Goal: Navigation & Orientation: Find specific page/section

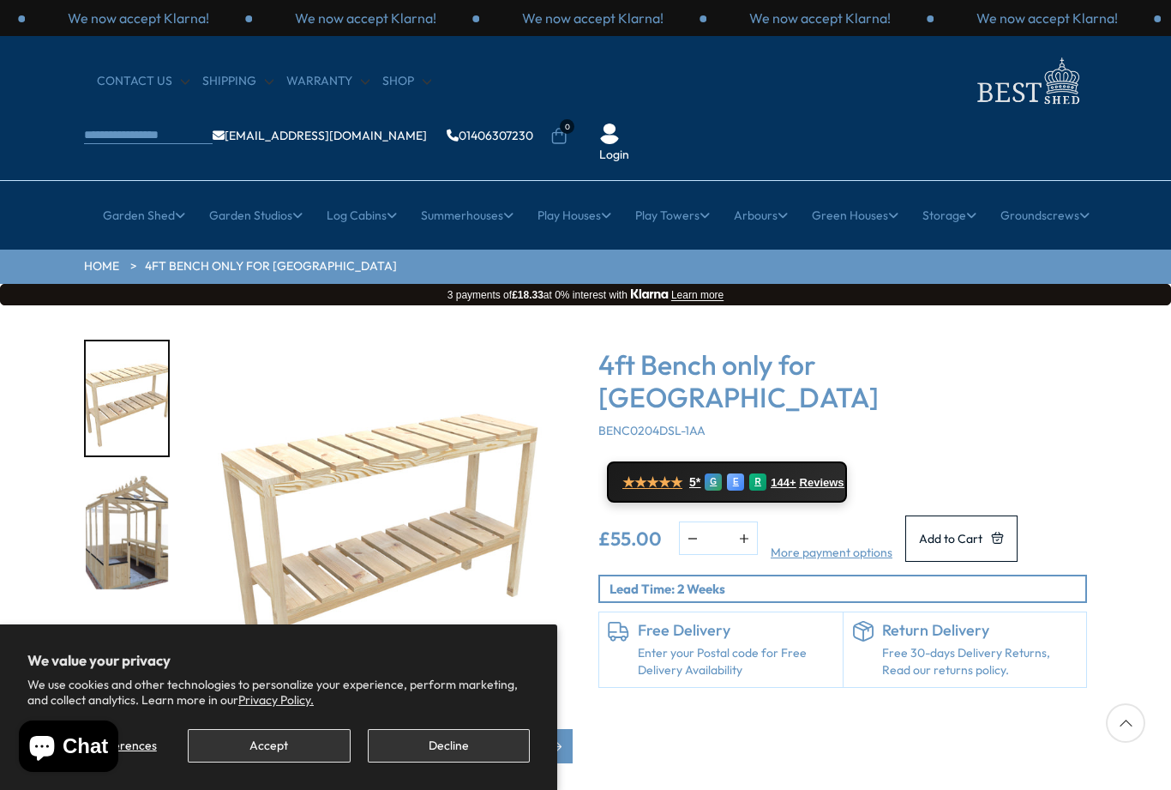
click at [470, 737] on button "Decline" at bounding box center [449, 745] width 162 height 33
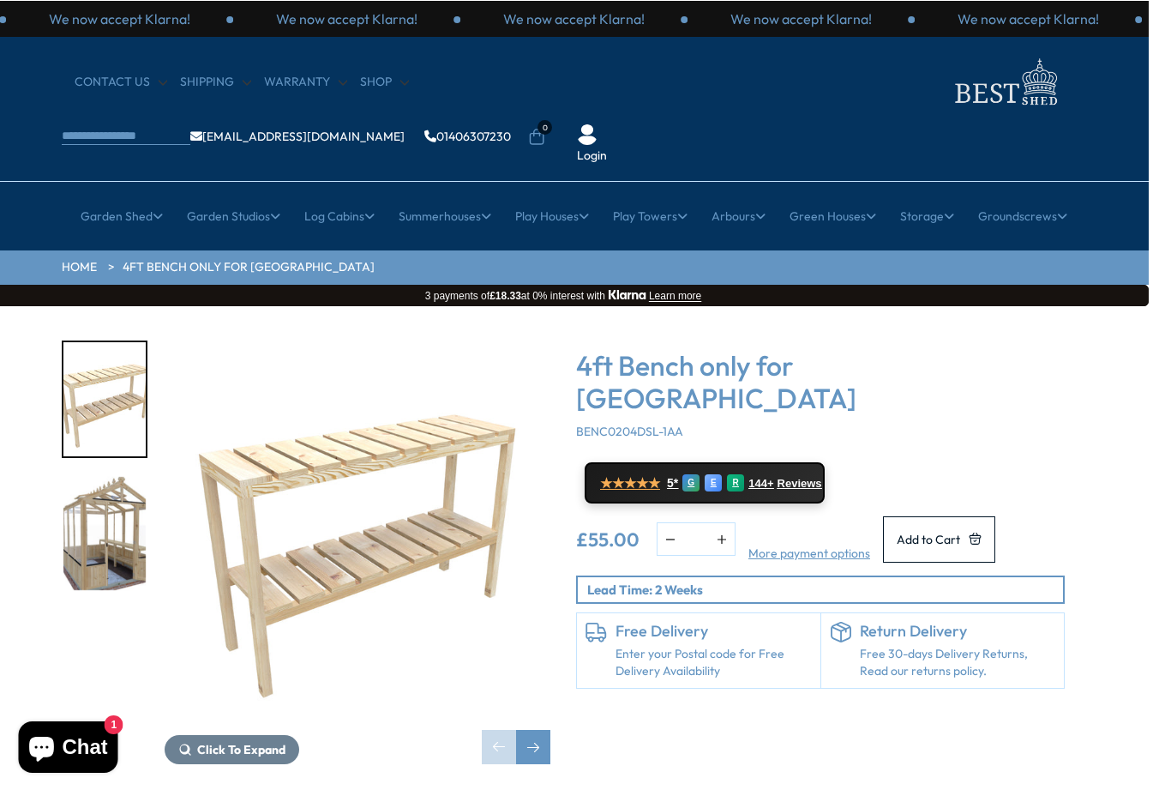
scroll to position [0, 22]
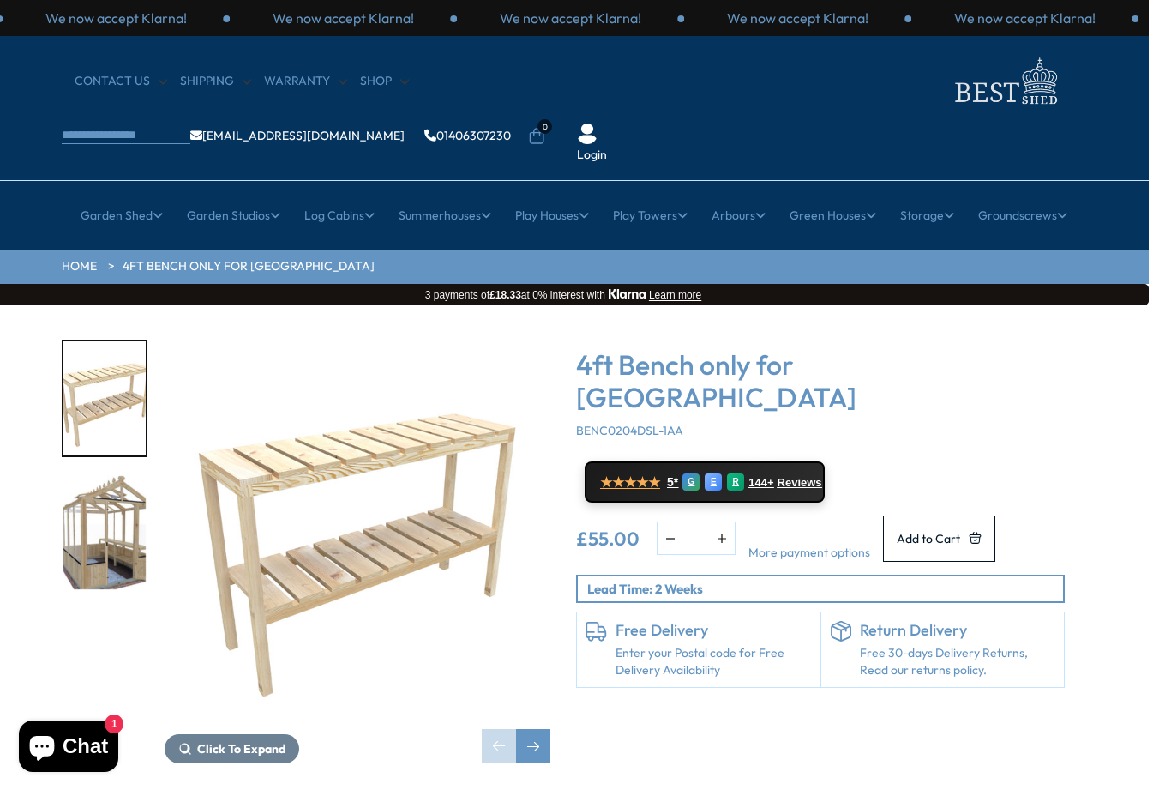
click at [1141, 422] on div "Click To Expand Click To Expand 4ft Bench only for Shire Holkham Greenhouse BEN…" at bounding box center [563, 564] width 1171 height 518
click at [454, 275] on h4 "Greenhouses Extra" at bounding box center [449, 290] width 204 height 31
click at [443, 306] on link "All Potting Sheds" at bounding box center [448, 321] width 93 height 30
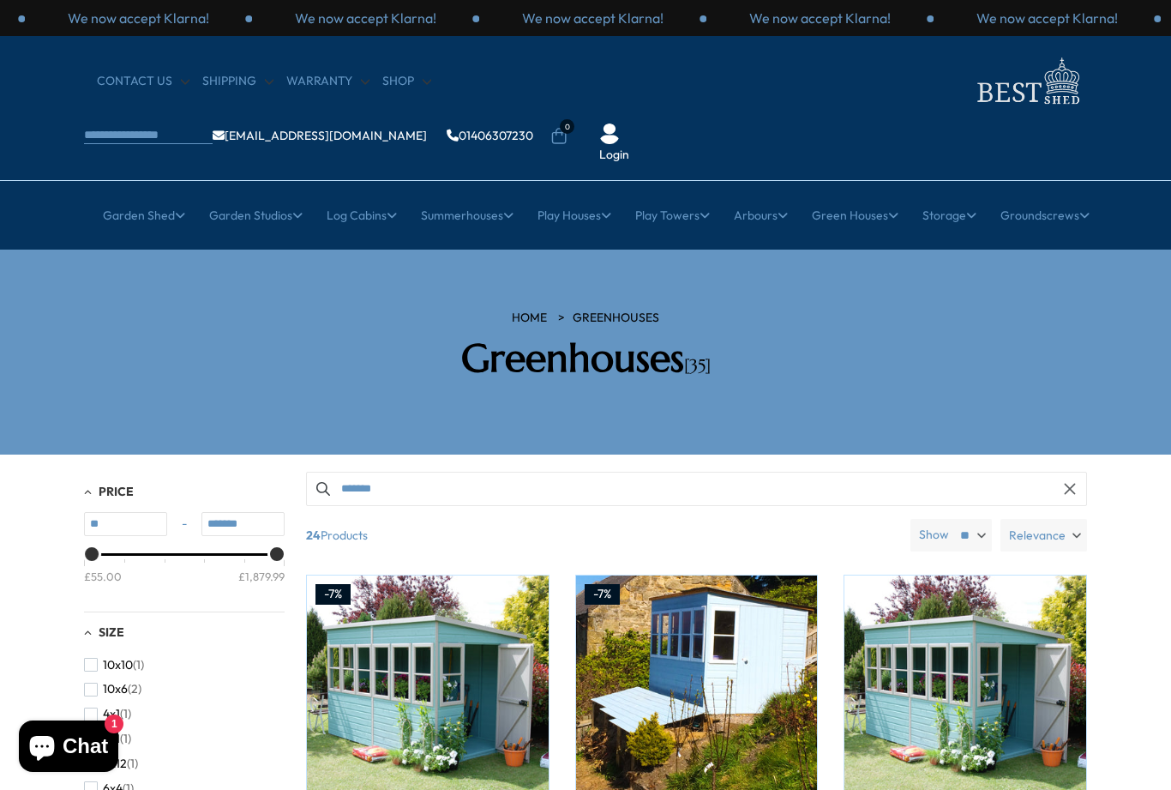
click at [251, 306] on link "All Storage" at bounding box center [241, 321] width 63 height 30
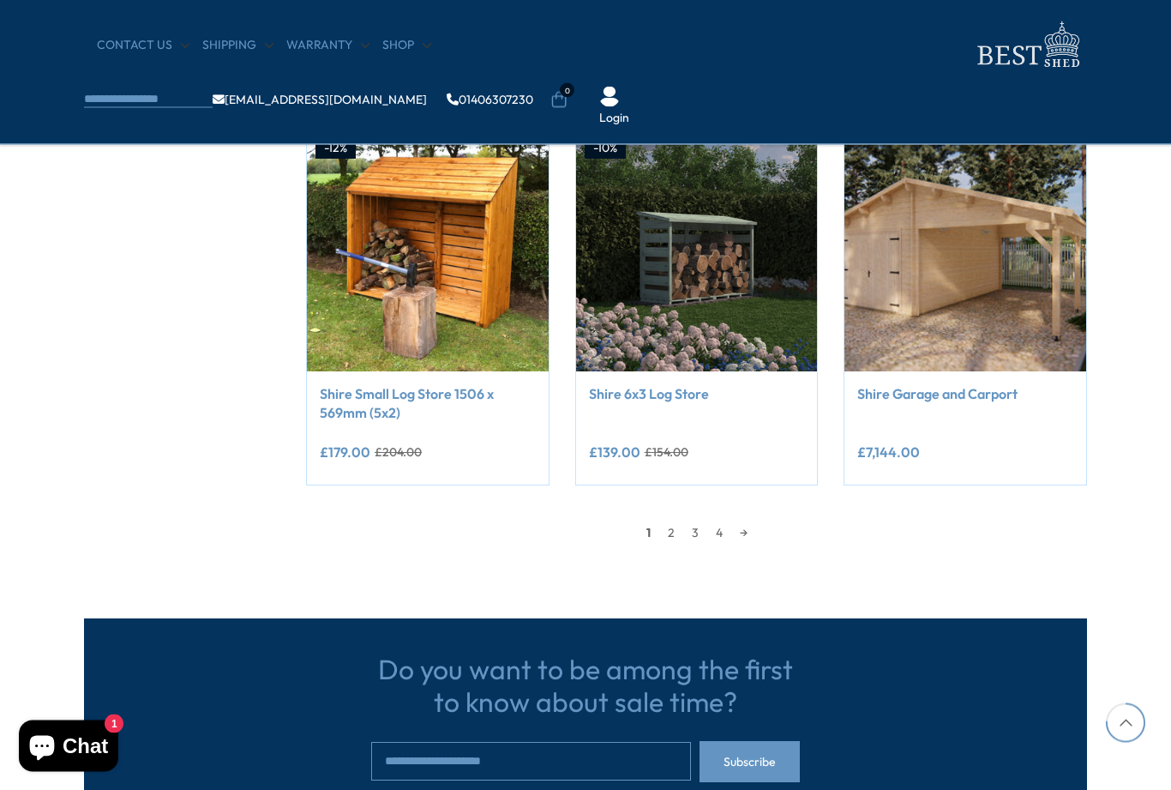
scroll to position [1448, 0]
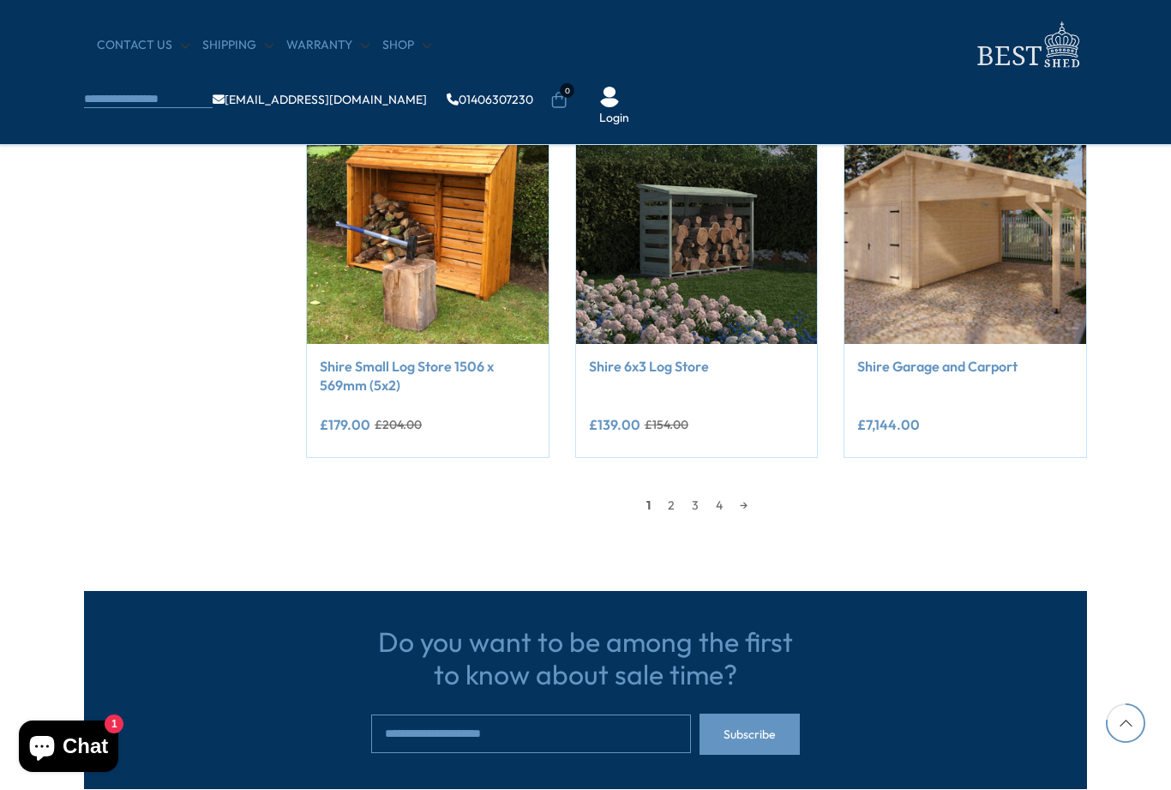
click at [671, 502] on link "2" at bounding box center [671, 505] width 24 height 26
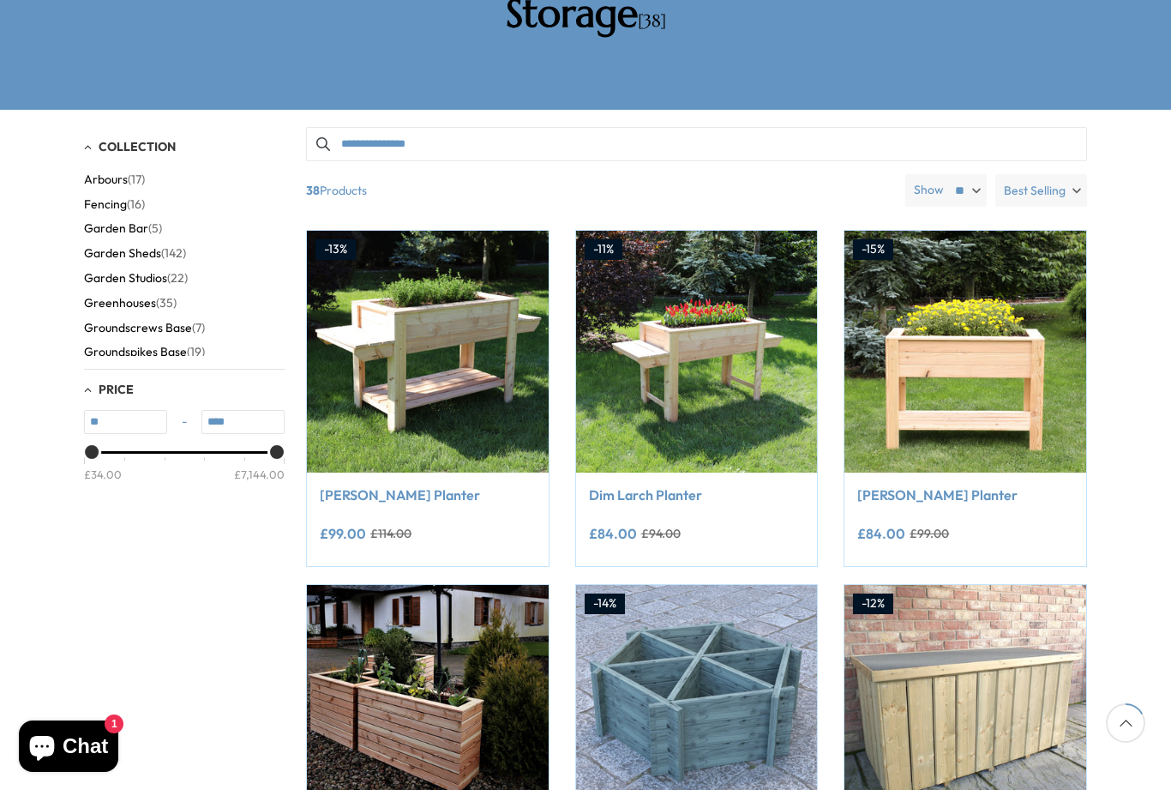
scroll to position [326, 0]
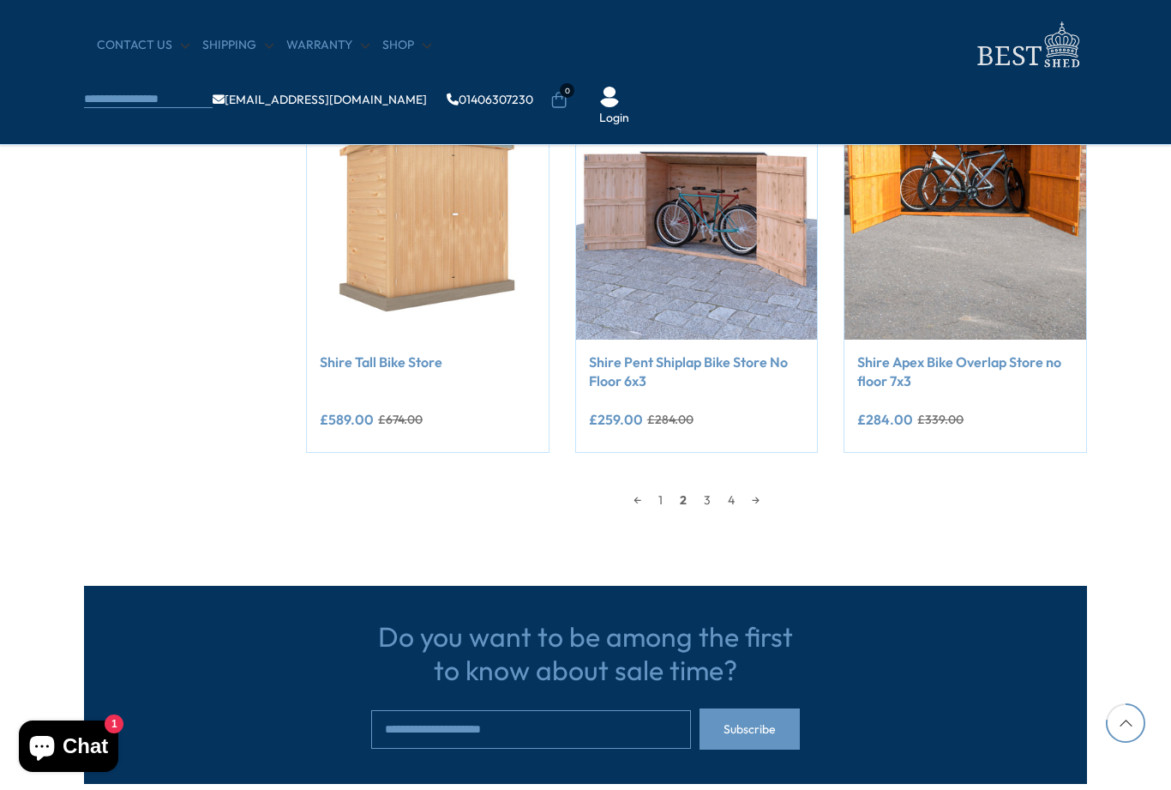
click at [707, 501] on link "3" at bounding box center [707, 500] width 24 height 26
